Goal: Task Accomplishment & Management: Complete application form

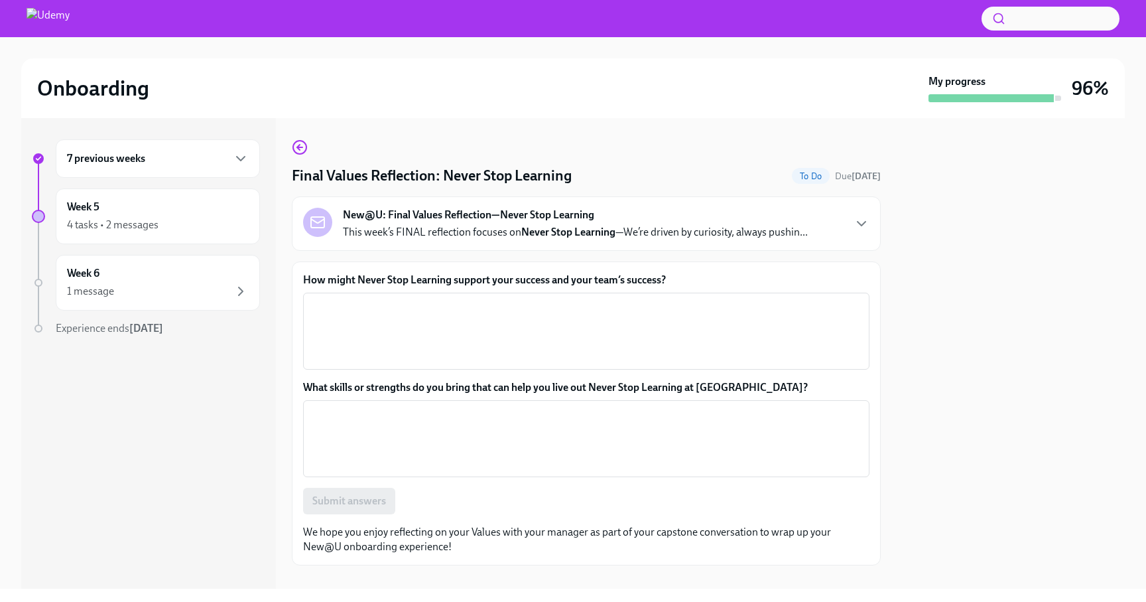
scroll to position [19, 0]
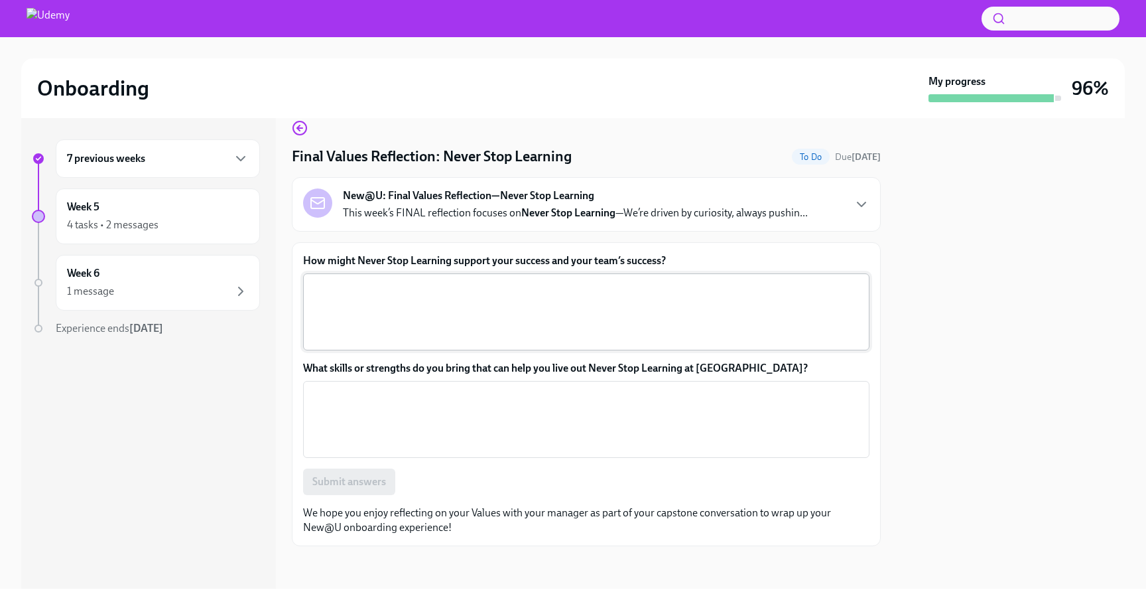
click at [460, 306] on textarea "How might Never Stop Learning support your success and your team’s success?" at bounding box center [586, 312] width 551 height 64
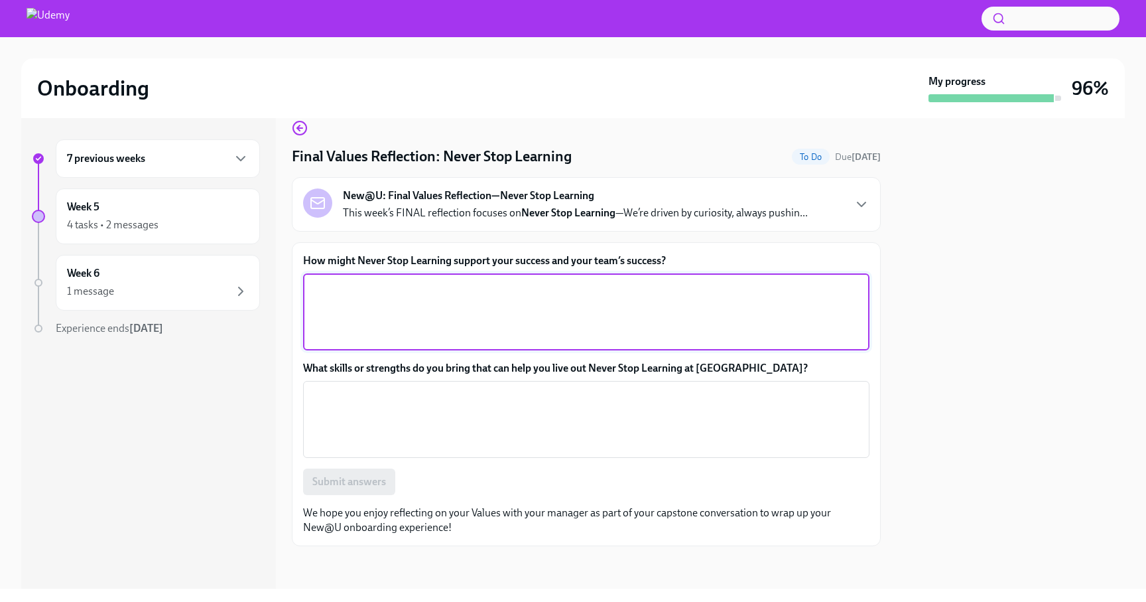
click at [461, 311] on textarea "How might Never Stop Learning support your success and your team’s success?" at bounding box center [586, 312] width 551 height 64
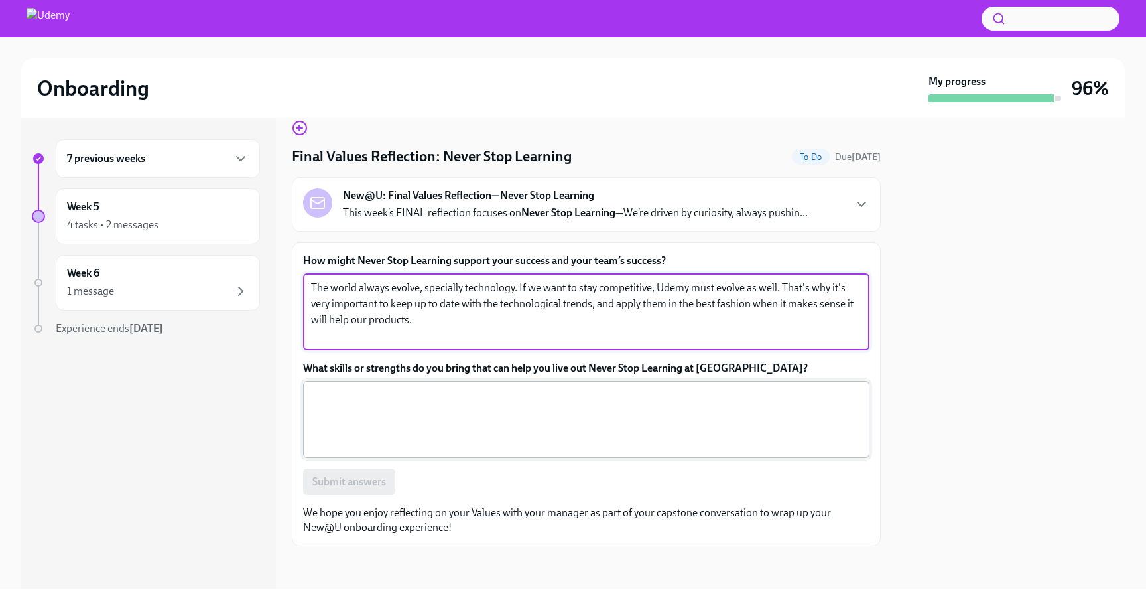
click at [391, 411] on textarea "What skills or strengths do you bring that can help you live out Never Stop Lea…" at bounding box center [586, 419] width 551 height 64
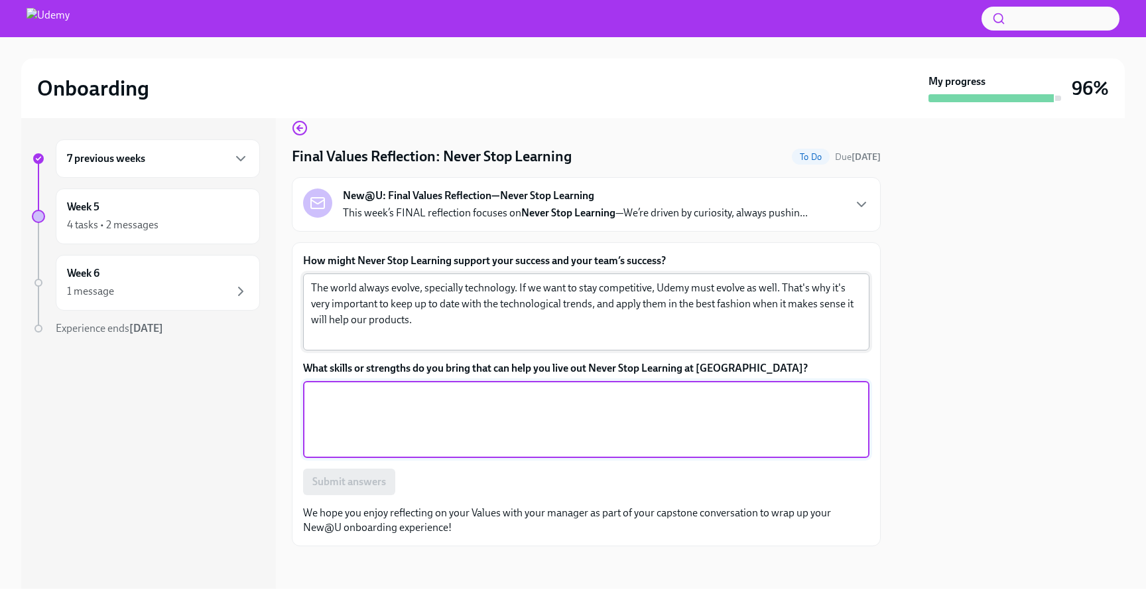
click at [600, 304] on textarea "The world always evolve, specially technology. If we want to stay competitive, …" at bounding box center [586, 312] width 551 height 64
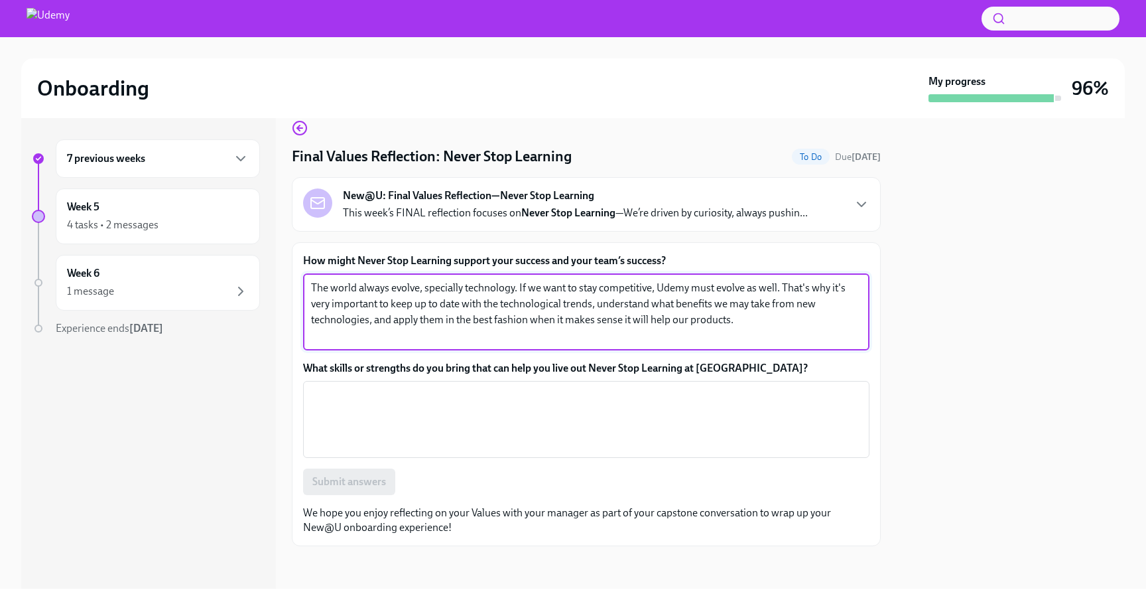
click at [774, 318] on textarea "The world always evolve, specially technology. If we want to stay competitive, …" at bounding box center [586, 312] width 551 height 64
type textarea "The world always evolve, specially technology. If we want to stay competitive, …"
click at [584, 425] on textarea "What skills or strengths do you bring that can help you live out Never Stop Lea…" at bounding box center [586, 419] width 551 height 64
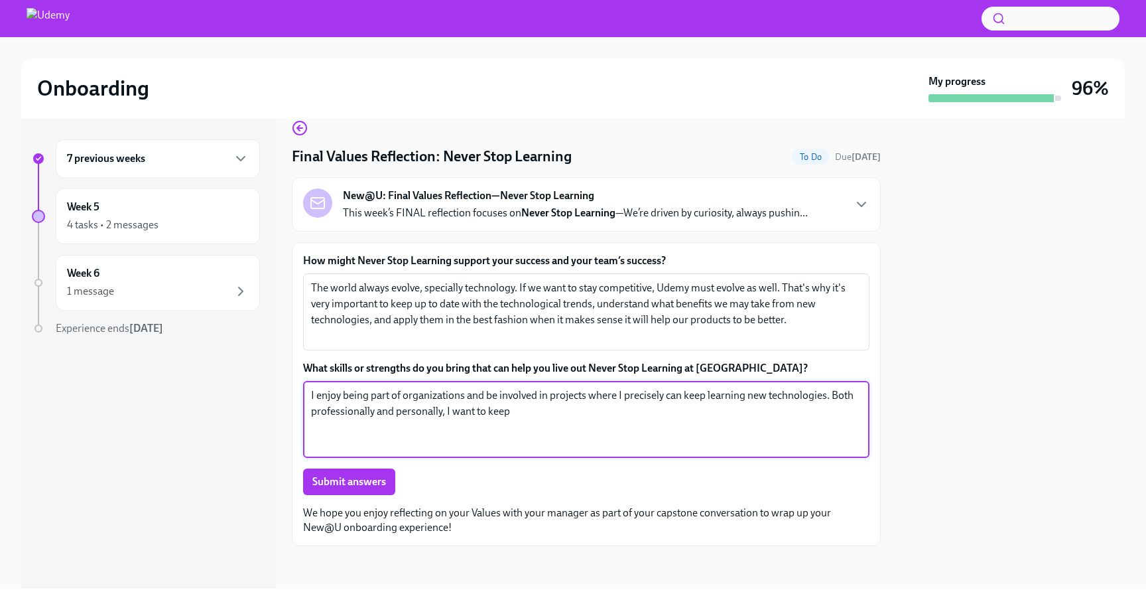
drag, startPoint x: 521, startPoint y: 414, endPoint x: 833, endPoint y: 397, distance: 311.6
click at [833, 397] on textarea "I enjoy being part of organizations and be involved in projects where I precise…" at bounding box center [586, 419] width 551 height 64
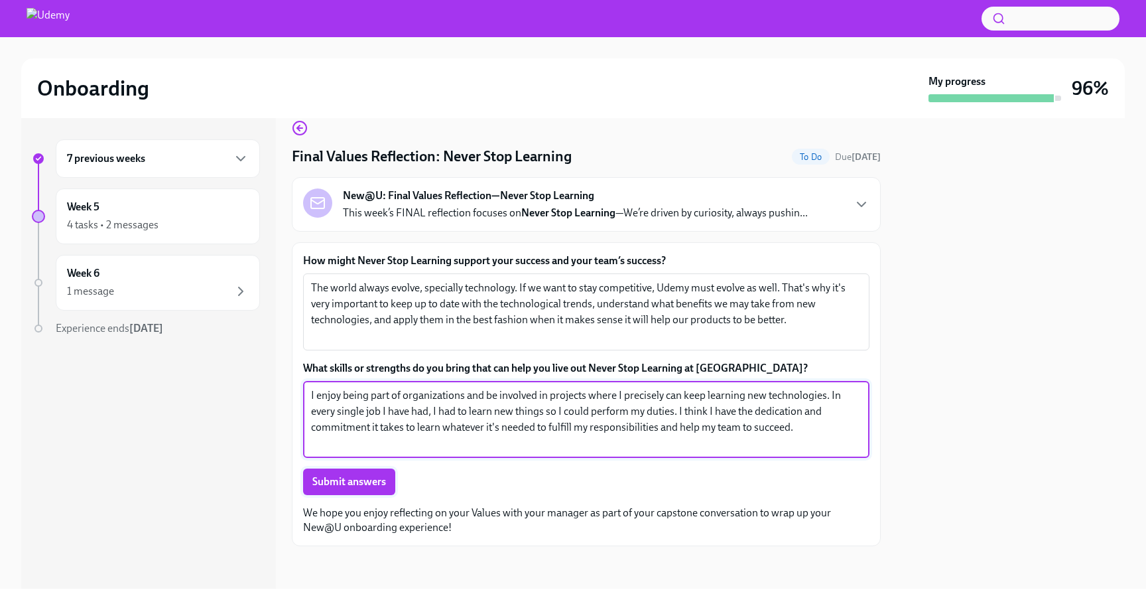
type textarea "I enjoy being part of organizations and be involved in projects where I precise…"
click at [338, 478] on span "Submit answers" at bounding box center [349, 481] width 74 height 13
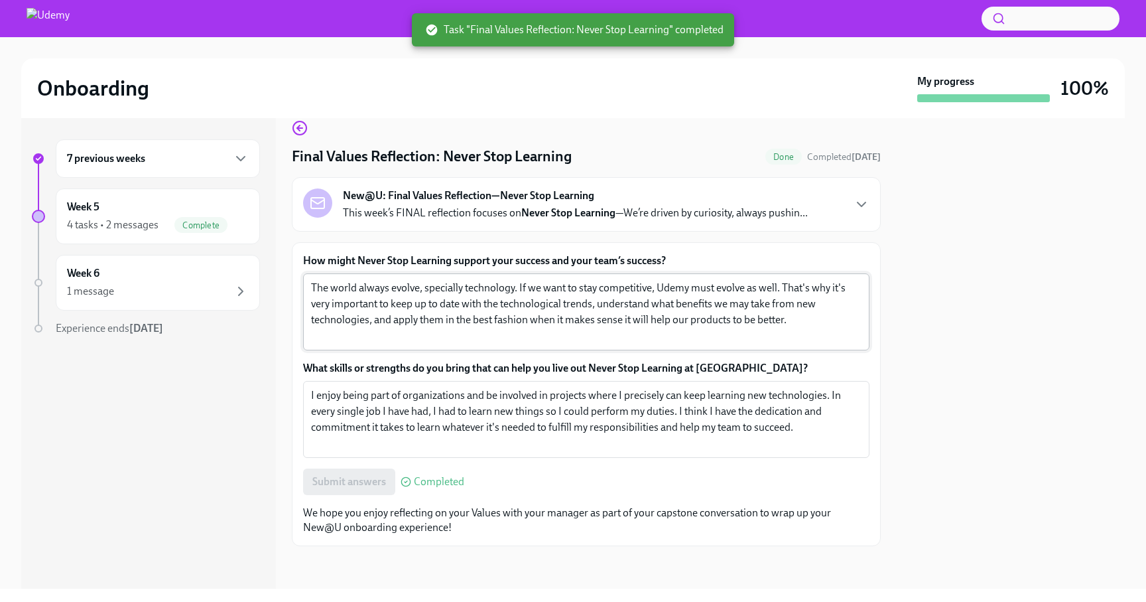
scroll to position [0, 0]
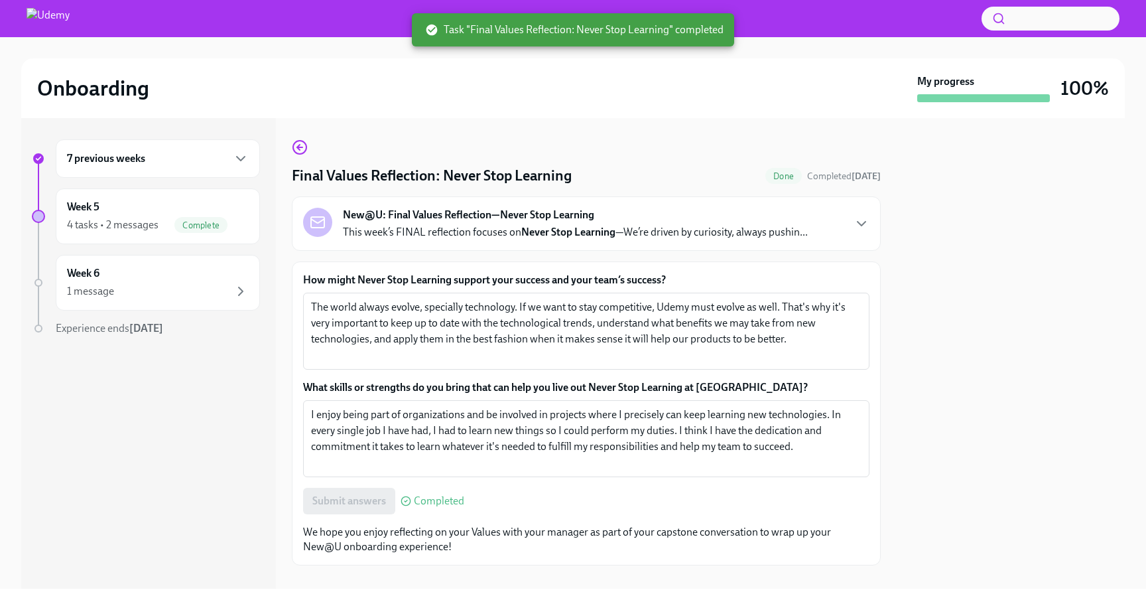
click at [196, 161] on div "7 previous weeks" at bounding box center [158, 159] width 182 height 16
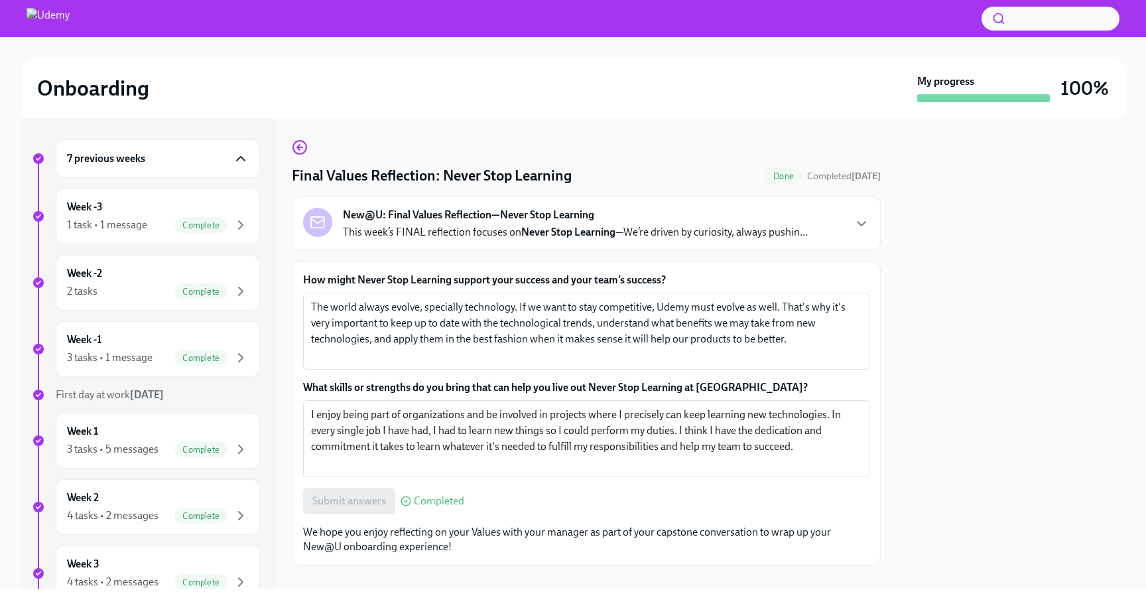
click at [234, 162] on icon "button" at bounding box center [241, 159] width 16 height 16
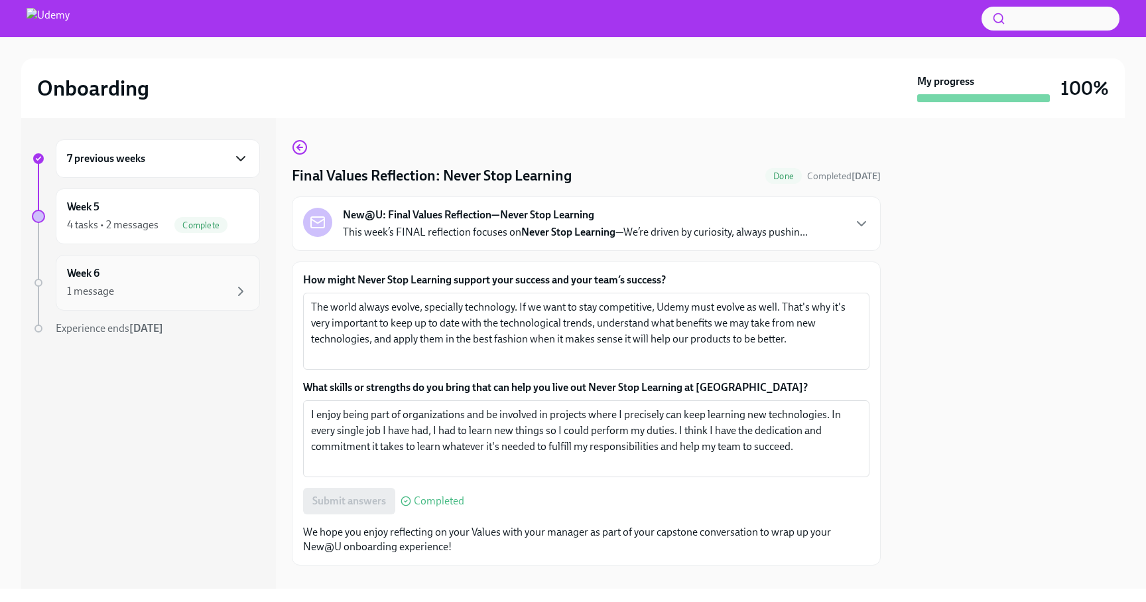
click at [203, 300] on div "Week 6 1 message" at bounding box center [158, 283] width 204 height 56
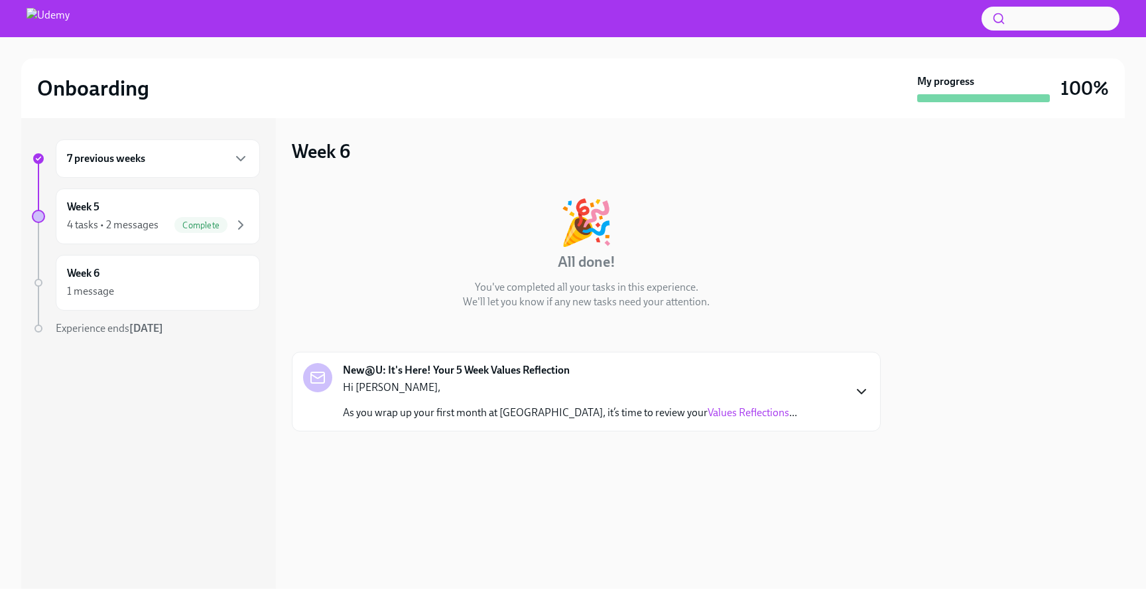
click at [864, 398] on icon "button" at bounding box center [862, 391] width 16 height 16
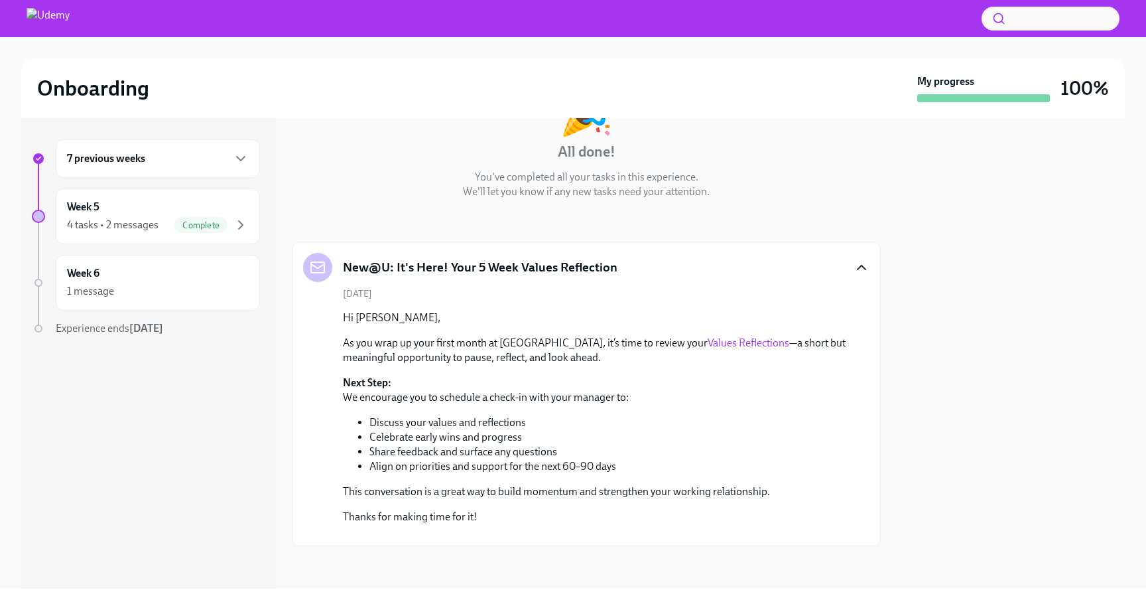
scroll to position [233, 0]
